Goal: Navigation & Orientation: Find specific page/section

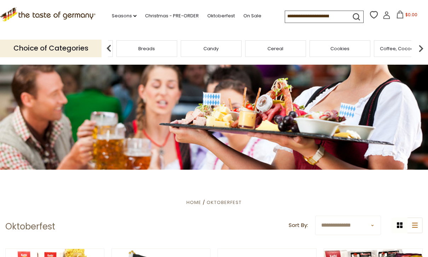
click at [177, 46] on div "Breads" at bounding box center [146, 48] width 61 height 17
click at [114, 45] on img at bounding box center [109, 48] width 14 height 14
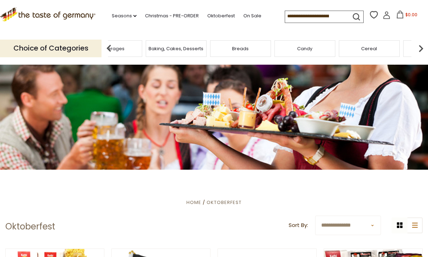
click at [111, 46] on img at bounding box center [109, 48] width 14 height 14
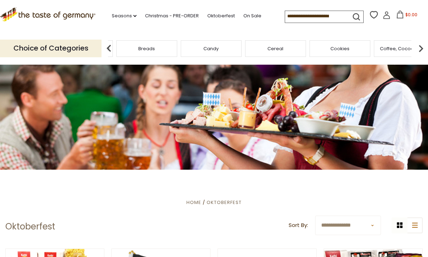
click at [110, 47] on span "Baking, Cakes, Desserts" at bounding box center [82, 48] width 55 height 5
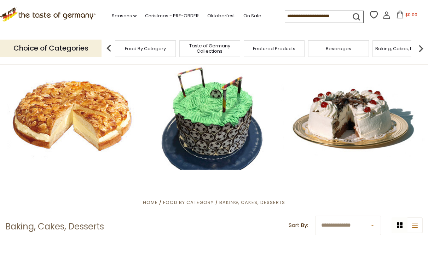
click at [112, 53] on img at bounding box center [109, 48] width 14 height 14
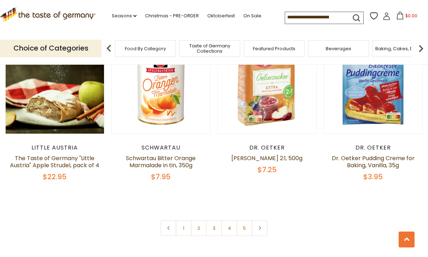
scroll to position [1574, 0]
